Goal: Task Accomplishment & Management: Use online tool/utility

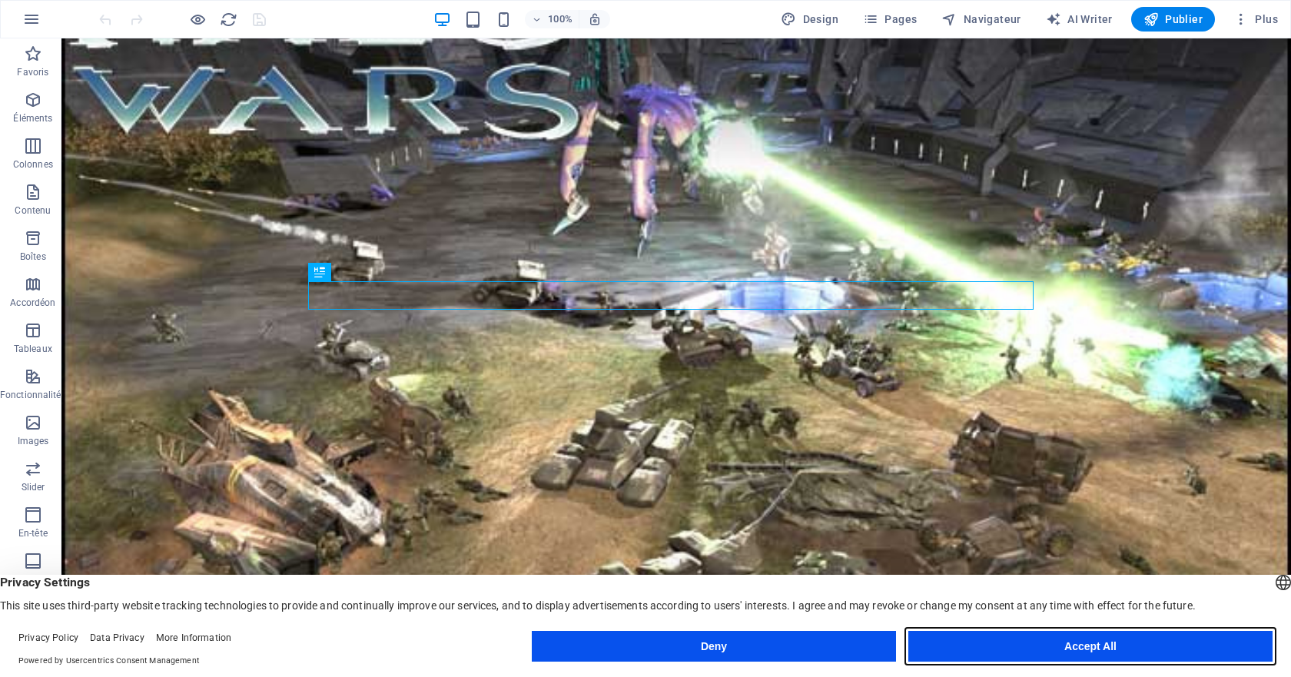
click at [1016, 655] on button "Accept All" at bounding box center [1090, 646] width 364 height 31
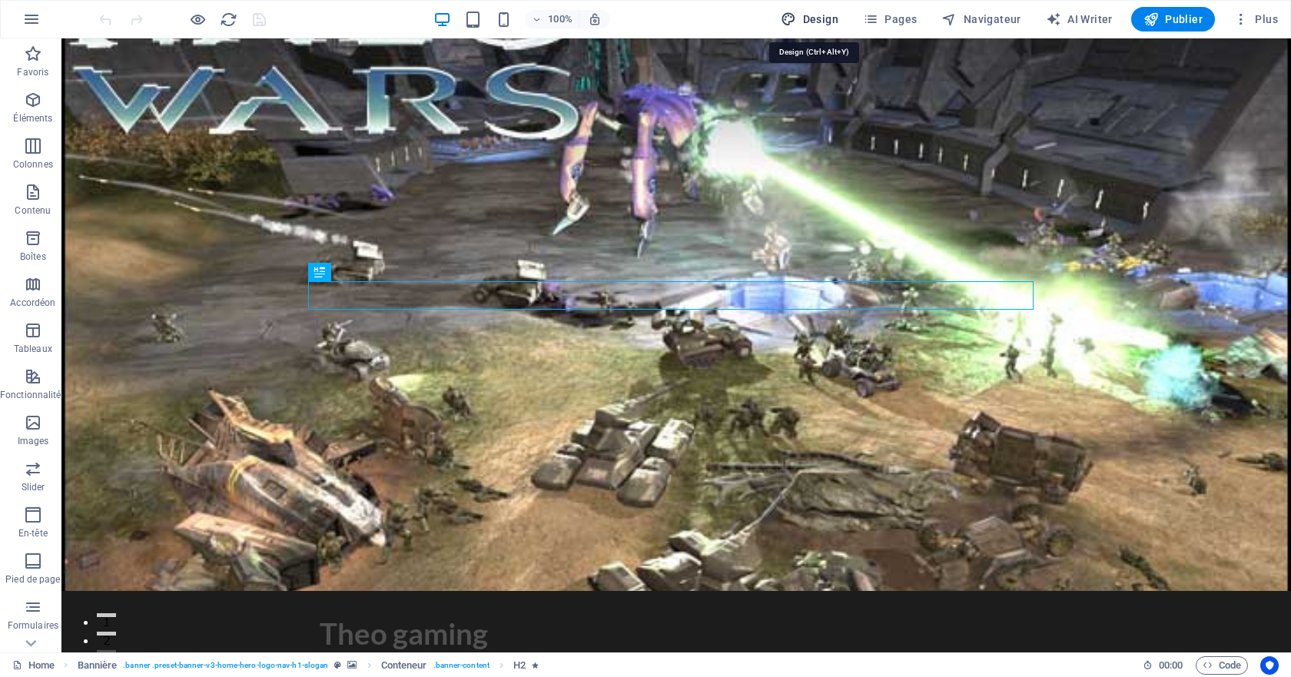
click at [810, 13] on span "Design" at bounding box center [810, 19] width 58 height 15
select select "px"
select select "200"
select select "px"
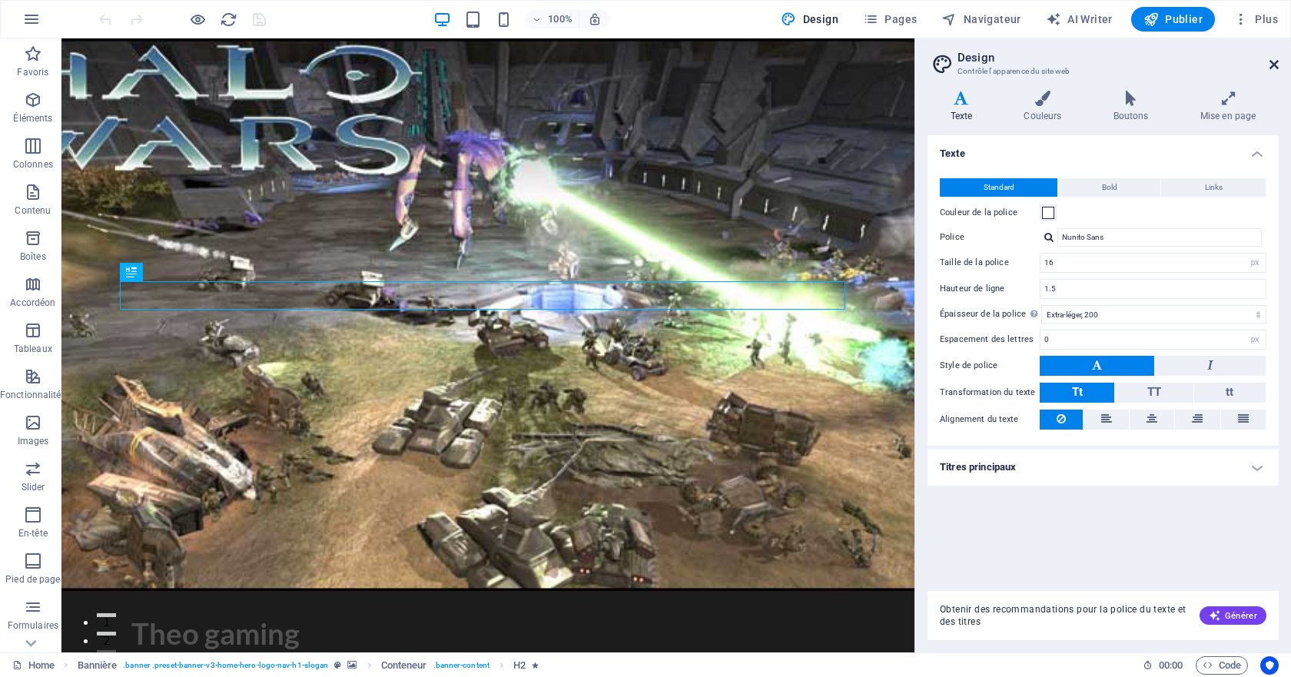
click at [1271, 69] on icon at bounding box center [1273, 64] width 9 height 12
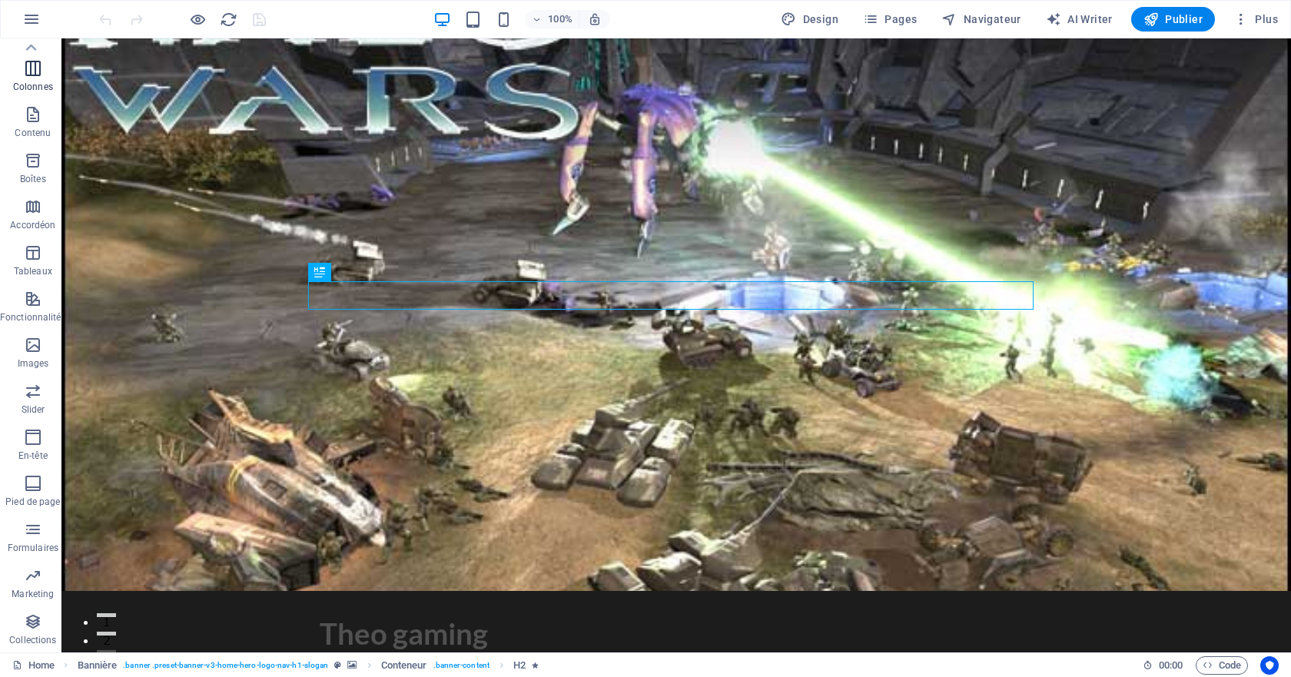
click at [18, 74] on span "Colonnes" at bounding box center [33, 77] width 66 height 37
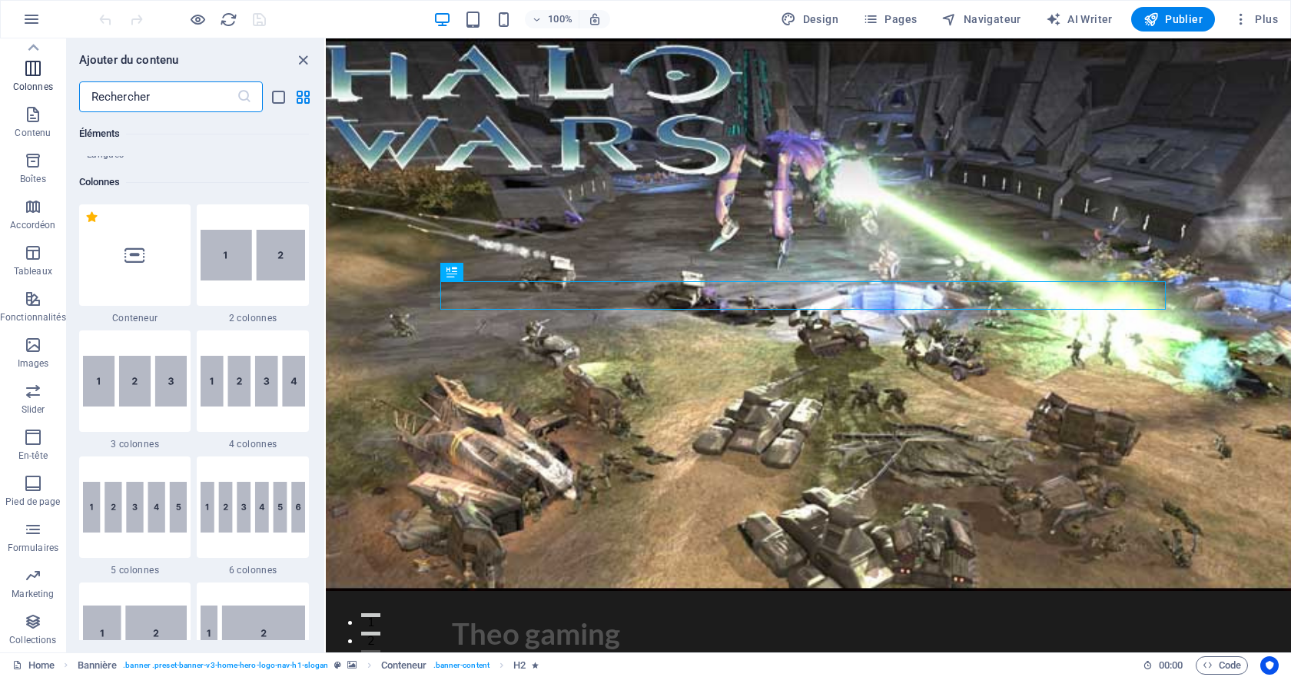
scroll to position [761, 0]
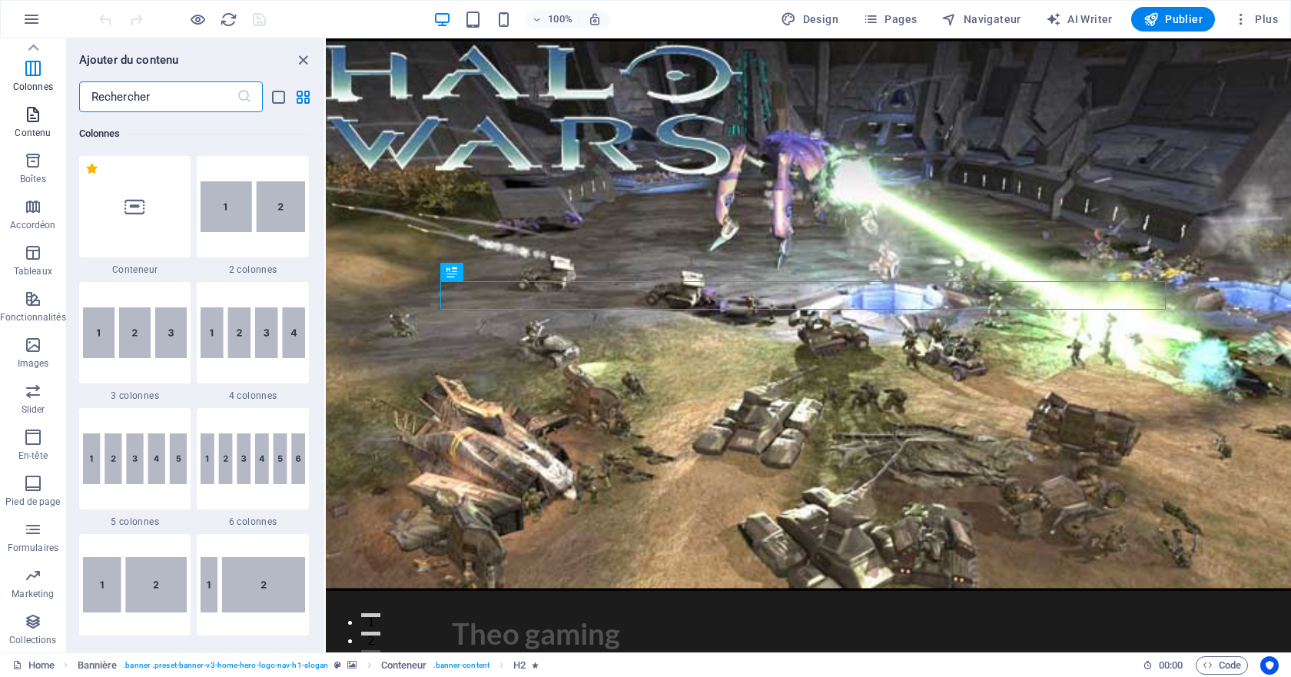
click at [35, 144] on button "Contenu" at bounding box center [33, 122] width 66 height 46
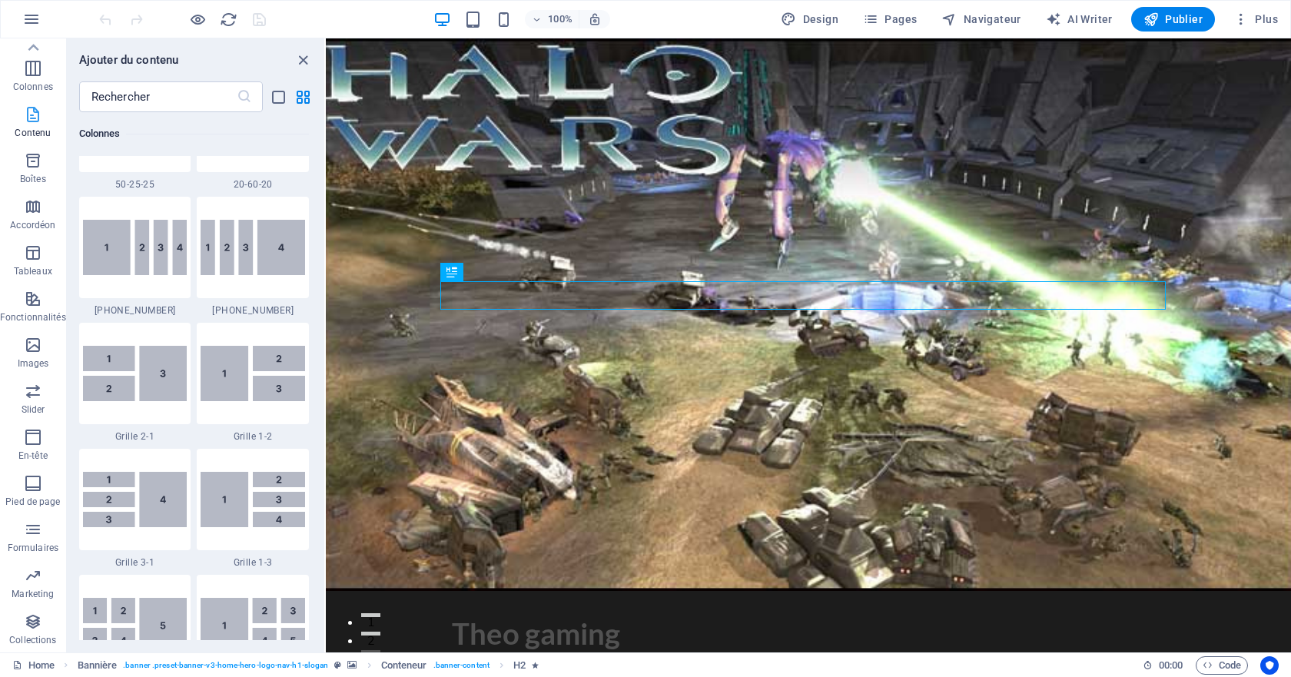
scroll to position [2688, 0]
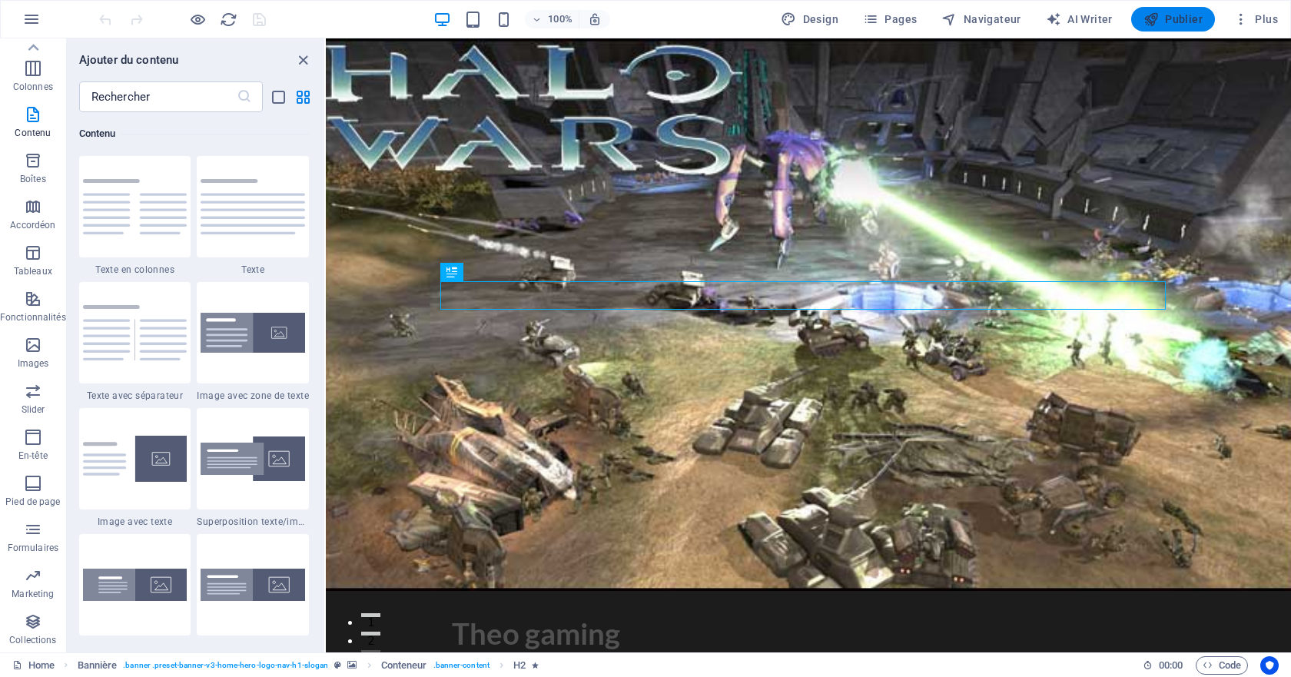
click at [1179, 12] on span "Publier" at bounding box center [1172, 19] width 59 height 15
